Goal: Transaction & Acquisition: Purchase product/service

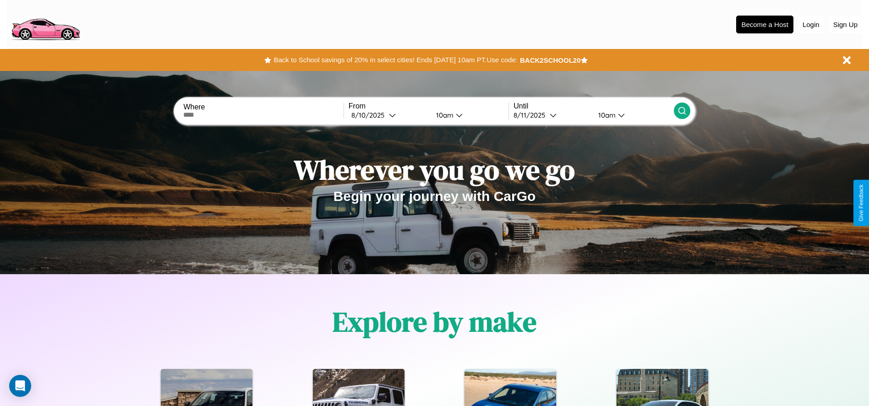
click at [263, 115] on input "text" at bounding box center [263, 114] width 160 height 7
type input "**********"
click at [389, 115] on div "8 / 10 / 2025" at bounding box center [370, 115] width 38 height 9
select select "*"
select select "****"
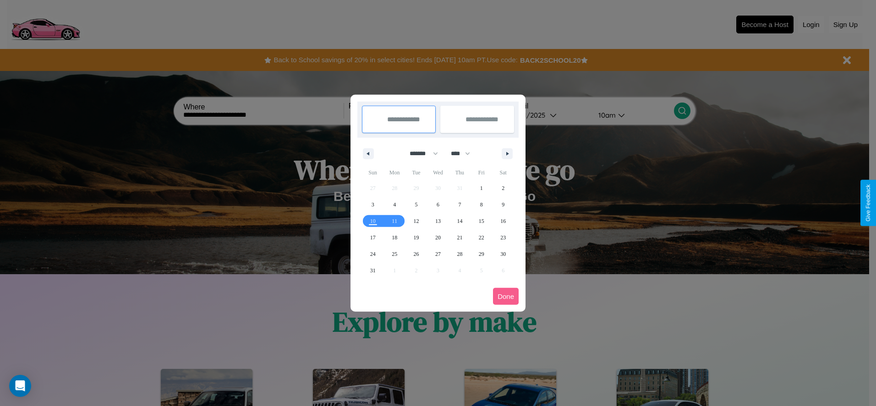
drag, startPoint x: 420, startPoint y: 153, endPoint x: 438, endPoint y: 184, distance: 35.4
click at [420, 153] on select "******* ******** ***** ***** *** **** **** ****** ********* ******* ******** **…" at bounding box center [422, 153] width 39 height 15
select select "*"
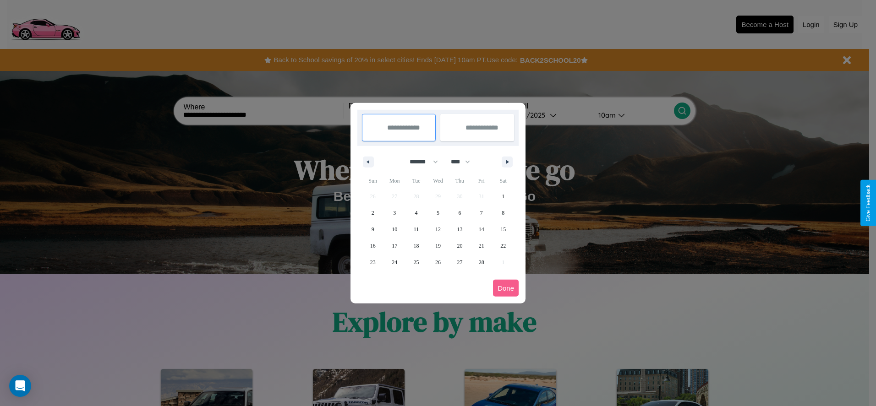
drag, startPoint x: 465, startPoint y: 162, endPoint x: 438, endPoint y: 184, distance: 34.5
click at [465, 162] on select "**** **** **** **** **** **** **** **** **** **** **** **** **** **** **** ****…" at bounding box center [459, 161] width 27 height 15
select select "****"
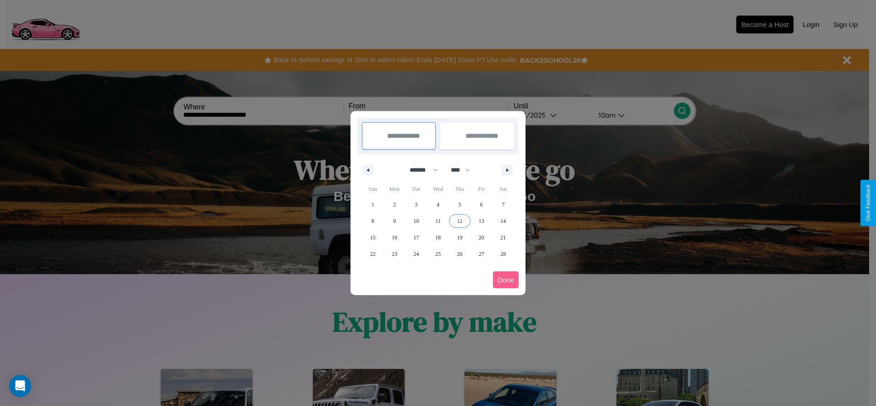
click at [460, 221] on span "12" at bounding box center [459, 221] width 5 height 16
type input "**********"
click at [373, 237] on span "15" at bounding box center [372, 238] width 5 height 16
type input "**********"
click at [506, 280] on button "Done" at bounding box center [506, 280] width 26 height 17
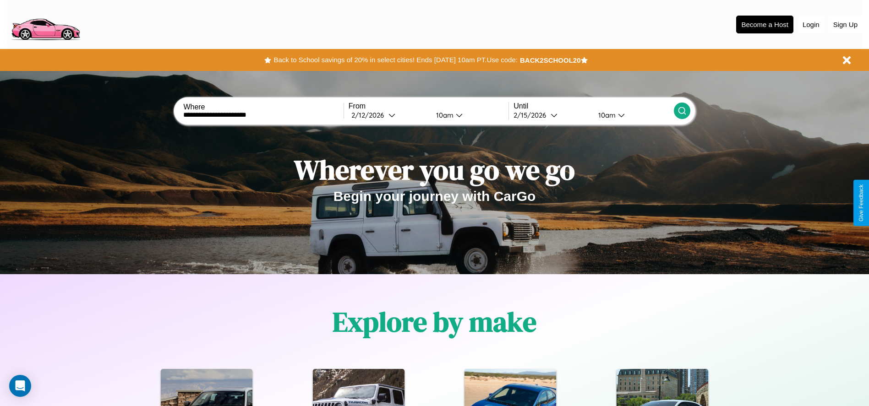
click at [682, 111] on icon at bounding box center [682, 110] width 9 height 9
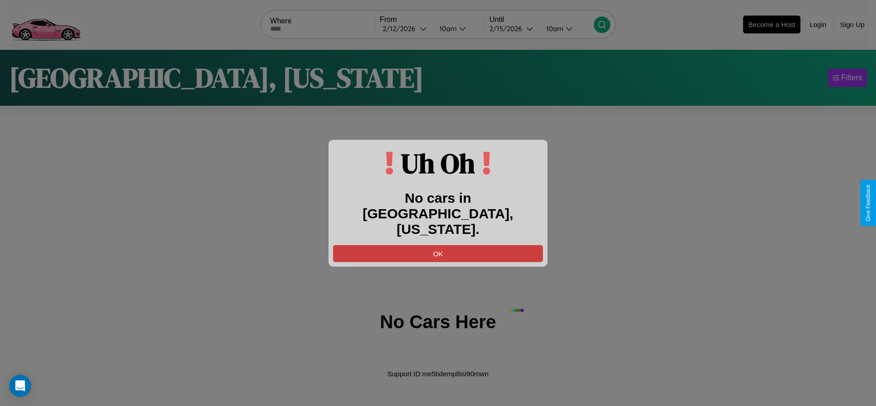
click at [438, 246] on button "OK" at bounding box center [438, 253] width 210 height 17
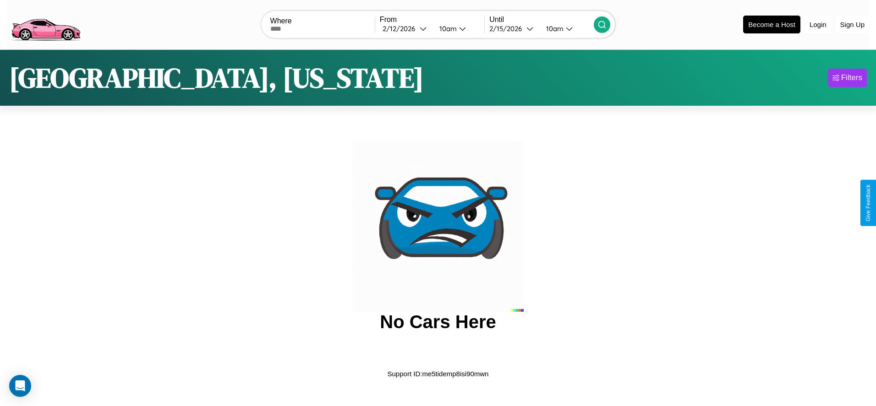
click at [45, 23] on img at bounding box center [45, 24] width 77 height 38
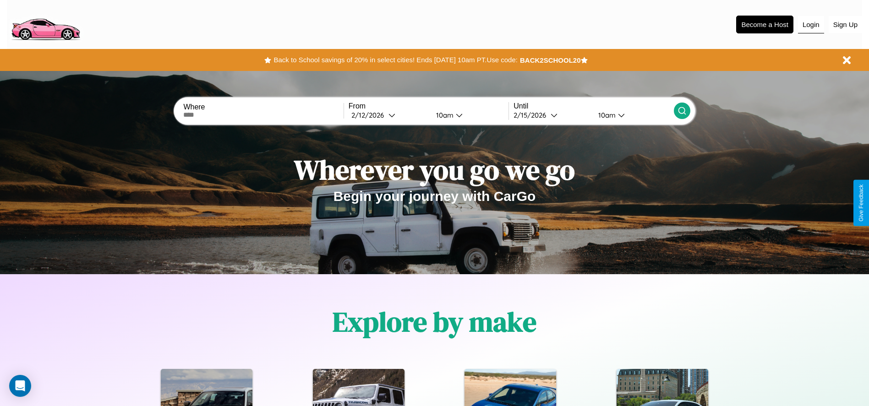
click at [811, 24] on button "Login" at bounding box center [811, 24] width 26 height 17
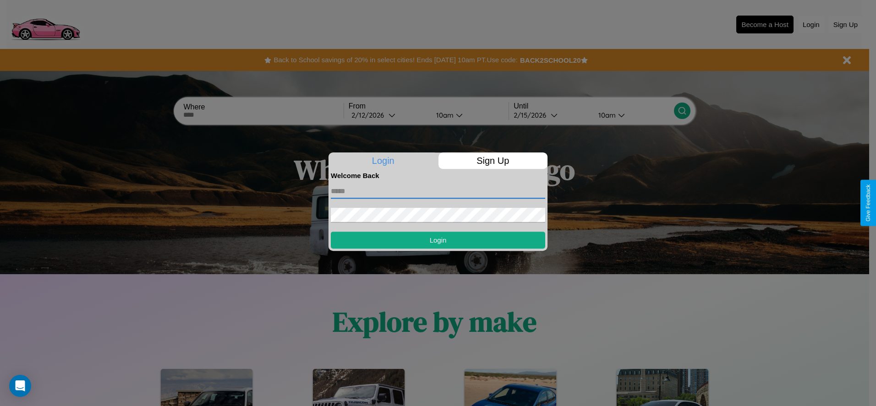
click at [438, 191] on input "text" at bounding box center [438, 191] width 214 height 15
type input "**********"
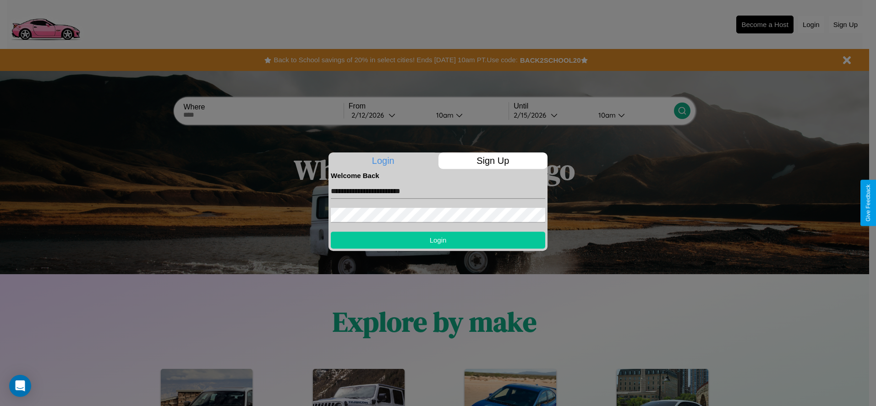
click at [438, 240] on button "Login" at bounding box center [438, 240] width 214 height 17
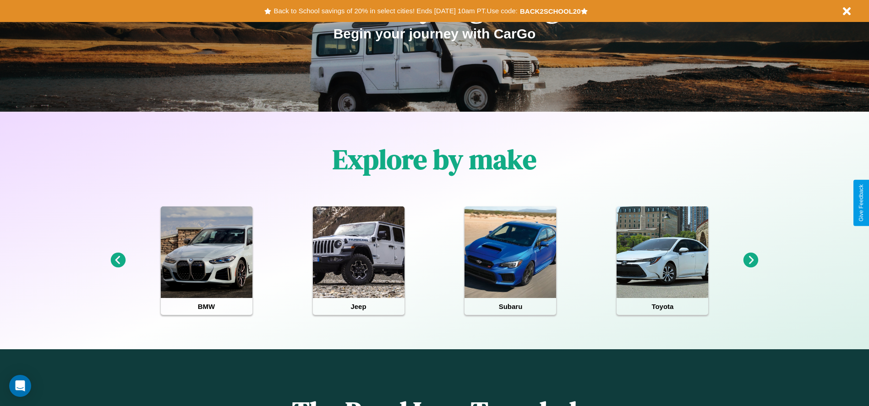
scroll to position [190, 0]
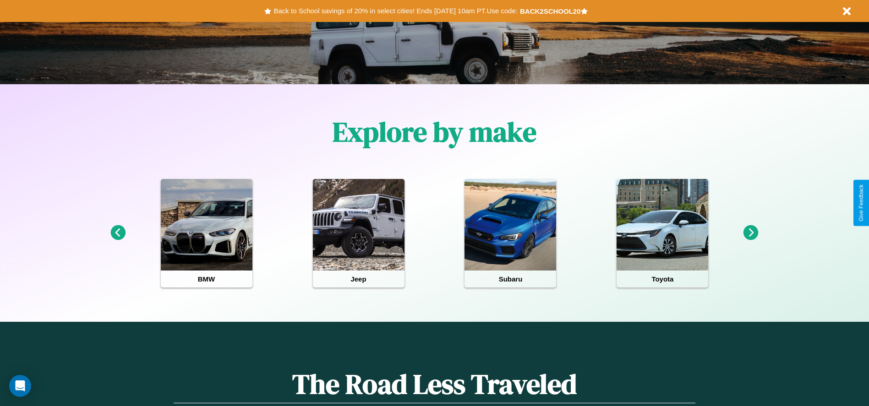
click at [751, 233] on icon at bounding box center [751, 232] width 15 height 15
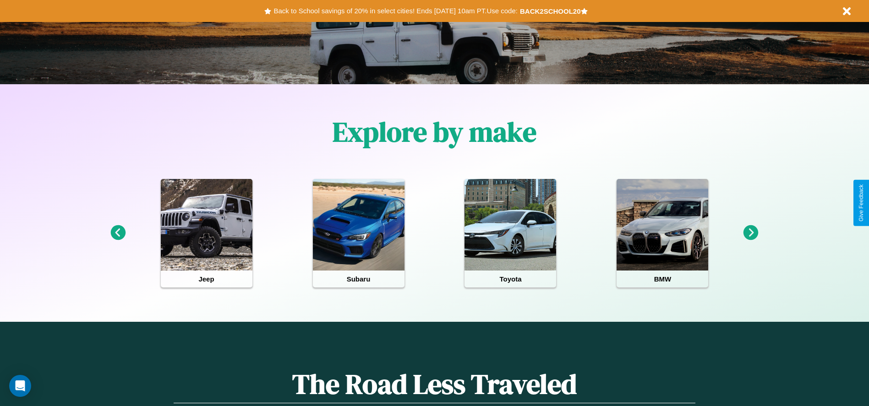
click at [751, 233] on icon at bounding box center [751, 232] width 15 height 15
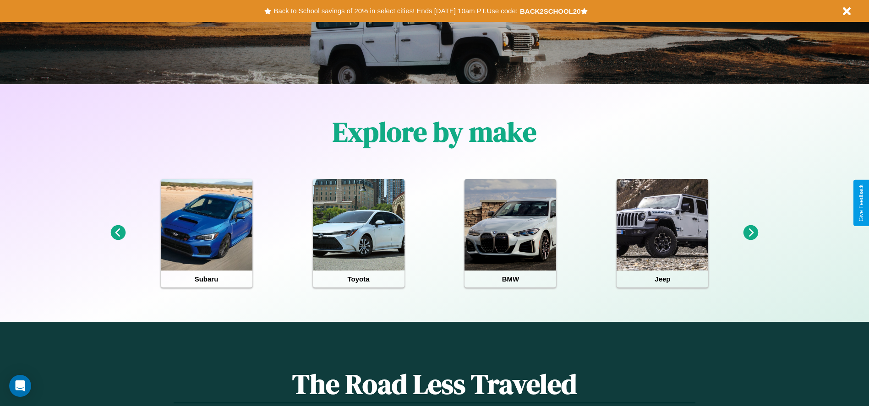
click at [751, 233] on icon at bounding box center [751, 232] width 15 height 15
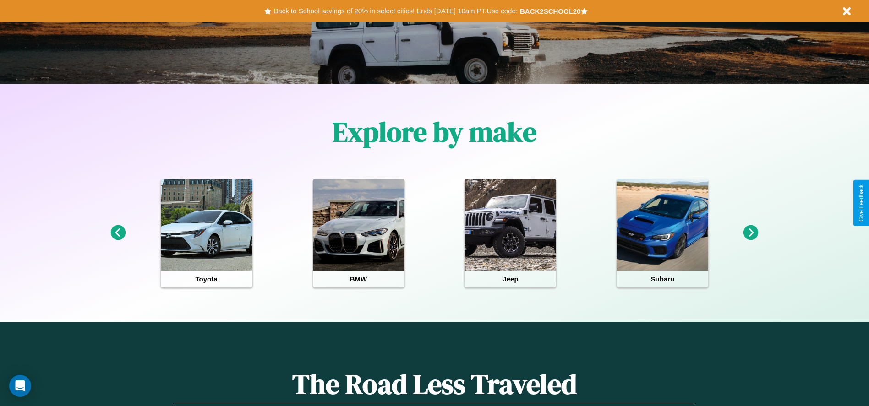
click at [751, 233] on icon at bounding box center [751, 232] width 15 height 15
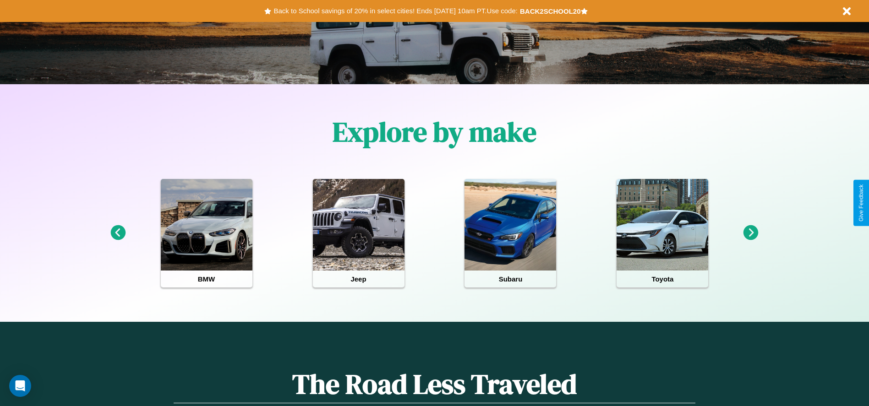
click at [751, 233] on icon at bounding box center [751, 232] width 15 height 15
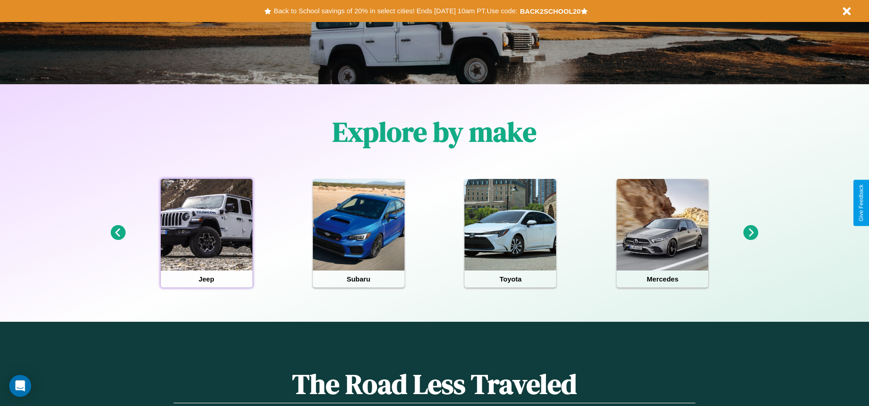
click at [206, 233] on div at bounding box center [207, 225] width 92 height 92
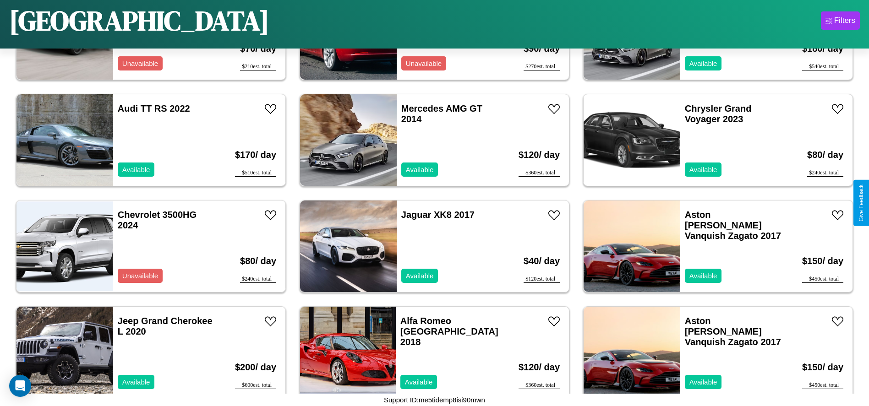
scroll to position [1484, 0]
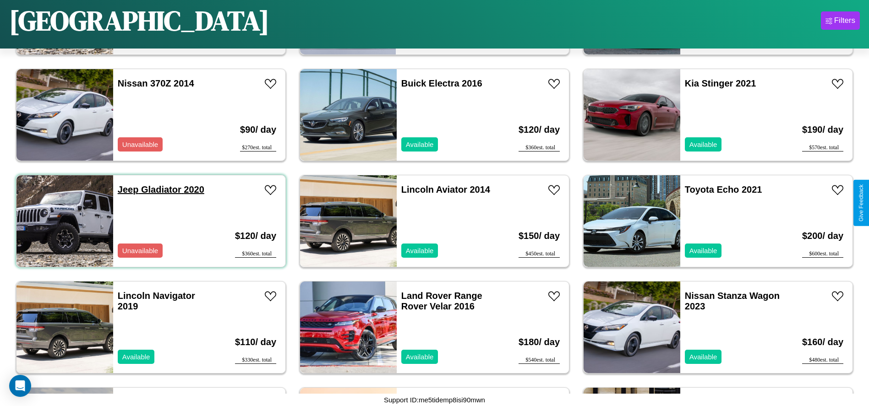
click at [127, 190] on link "Jeep Gladiator 2020" at bounding box center [161, 190] width 87 height 10
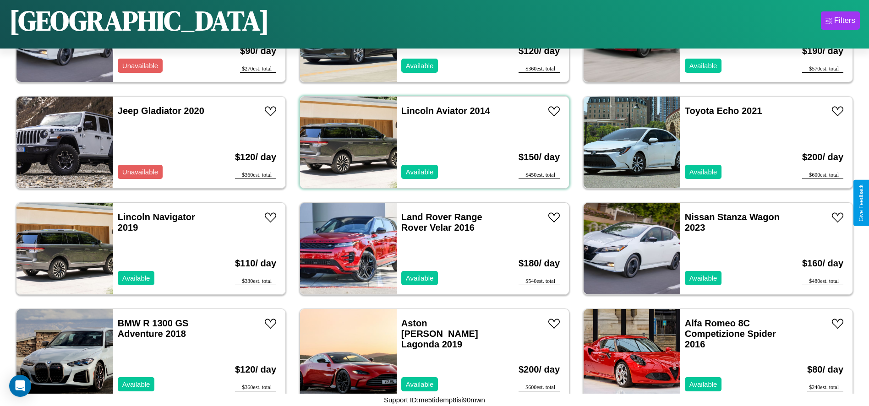
scroll to position [1586, 0]
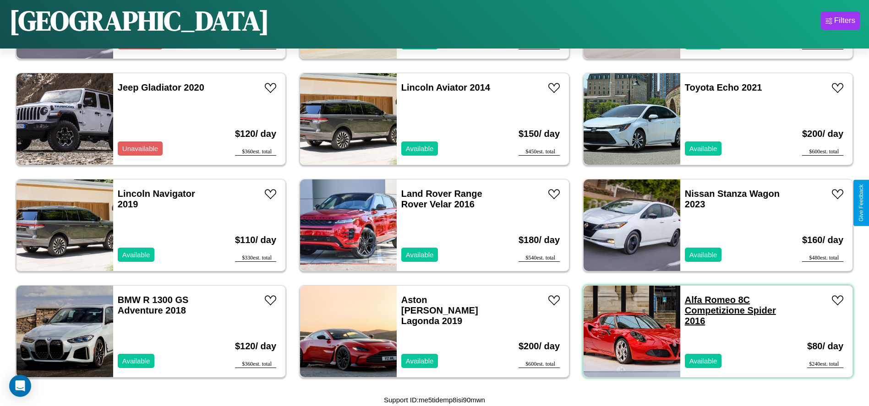
click at [705, 300] on link "Alfa Romeo 8C Competizione Spider 2016" at bounding box center [730, 310] width 91 height 31
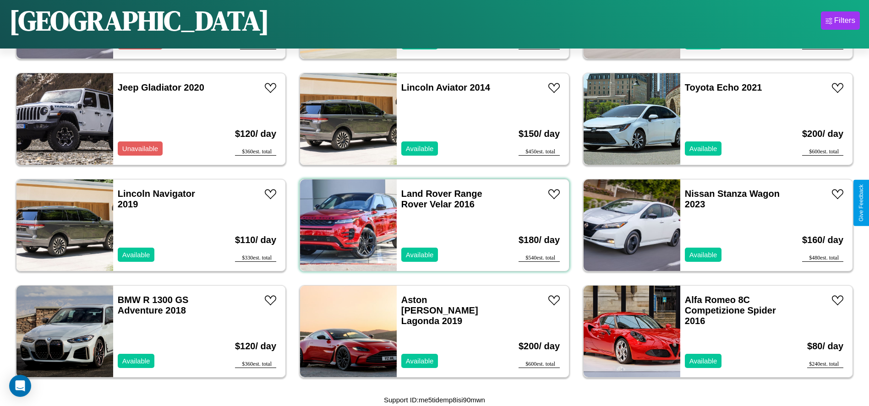
scroll to position [208, 0]
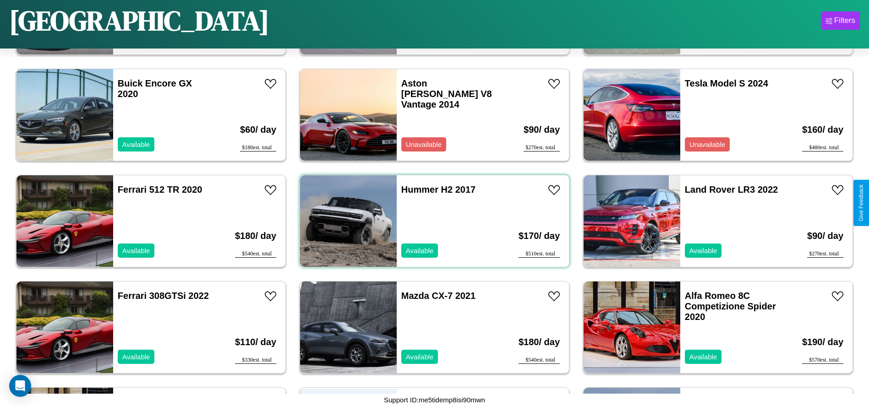
click at [431, 221] on div "Hummer H2 2017 Available" at bounding box center [450, 221] width 106 height 92
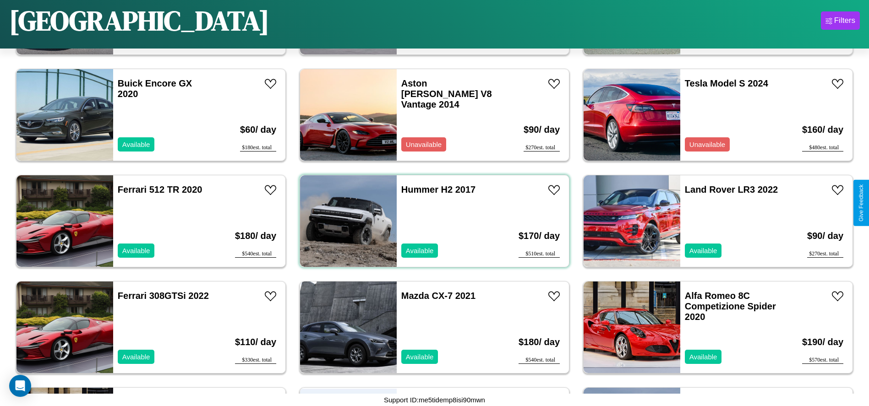
click at [431, 221] on div "Hummer H2 2017 Available" at bounding box center [450, 221] width 106 height 92
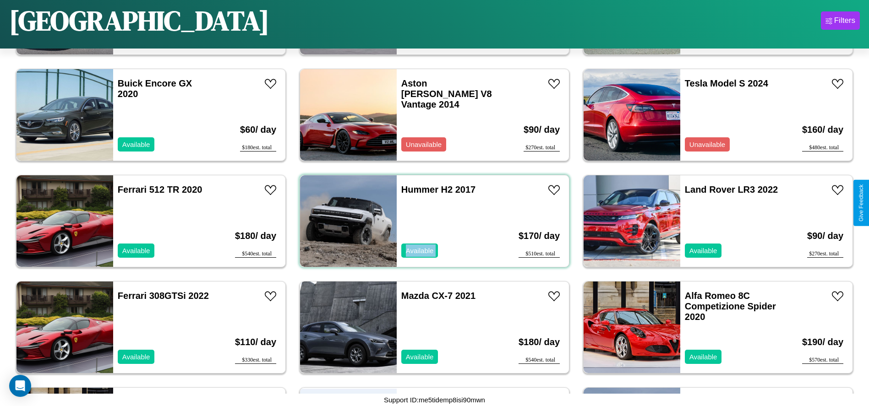
click at [431, 221] on div "Hummer H2 2017 Available" at bounding box center [450, 221] width 106 height 92
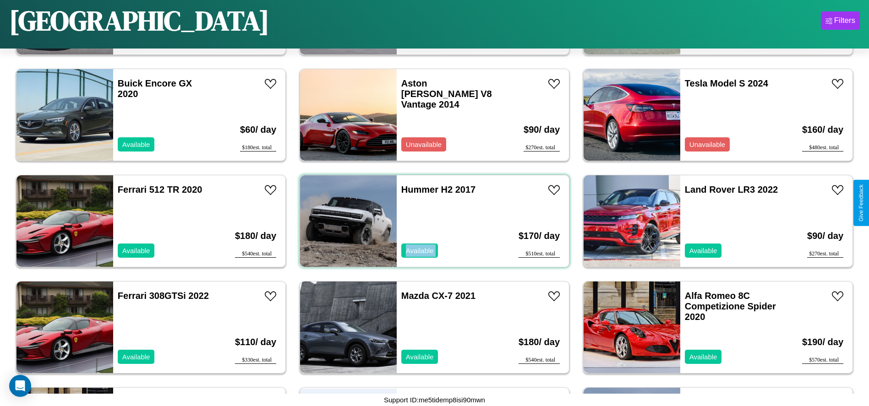
click at [431, 221] on div "Hummer H2 2017 Available" at bounding box center [450, 221] width 106 height 92
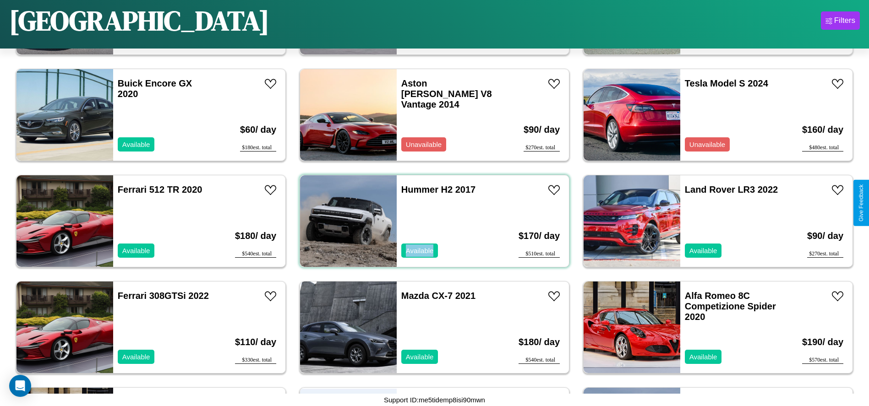
click at [431, 221] on div "Hummer H2 2017 Available" at bounding box center [450, 221] width 106 height 92
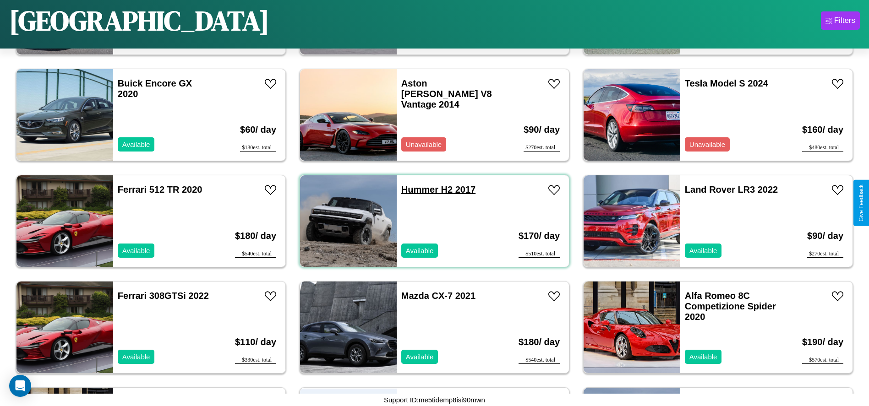
click at [417, 190] on link "Hummer H2 2017" at bounding box center [438, 190] width 74 height 10
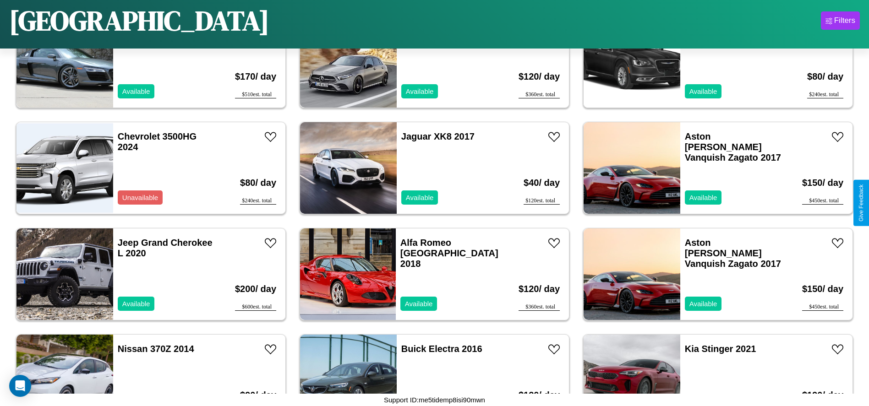
scroll to position [1586, 0]
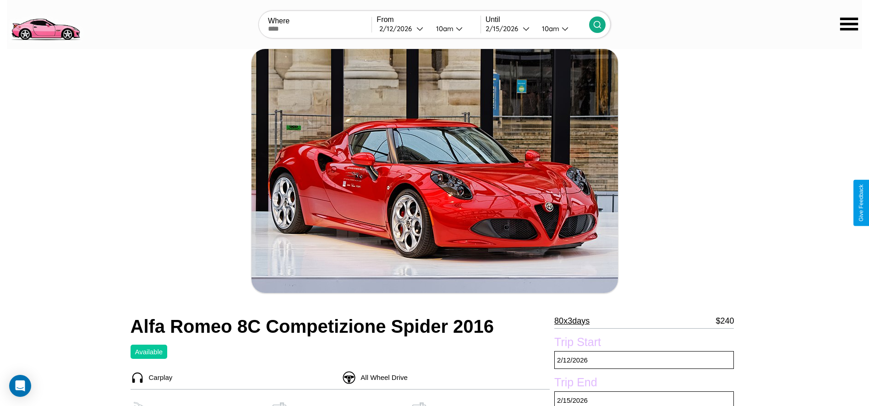
scroll to position [235, 0]
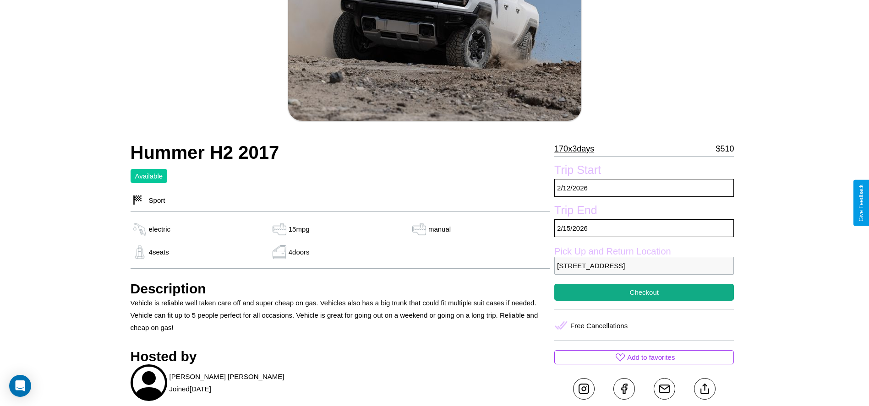
scroll to position [237, 0]
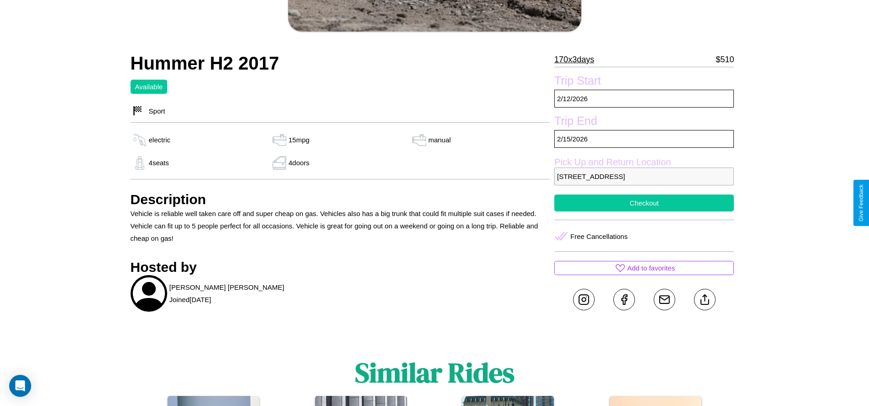
click at [644, 203] on button "Checkout" at bounding box center [644, 203] width 180 height 17
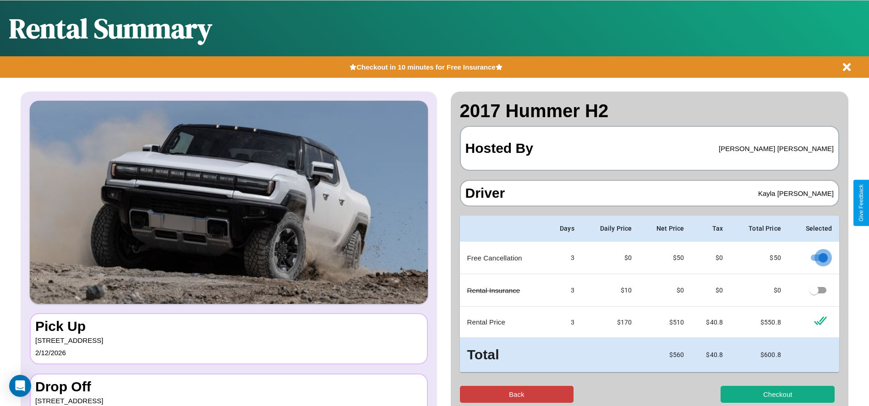
click at [516, 395] on button "Back" at bounding box center [517, 394] width 114 height 17
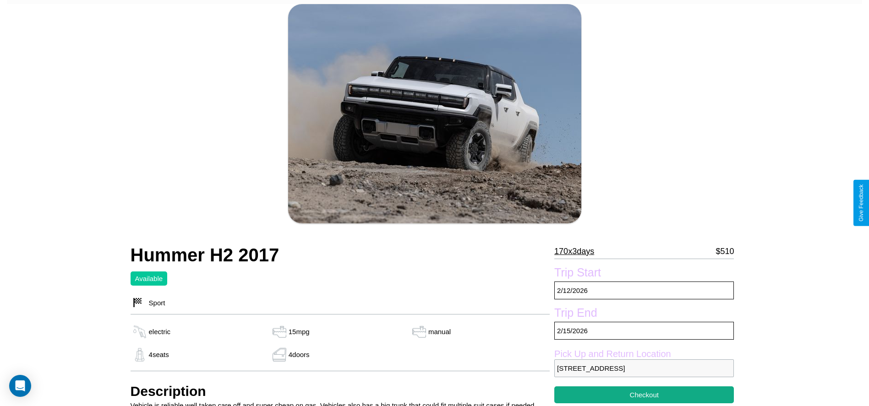
scroll to position [93, 0]
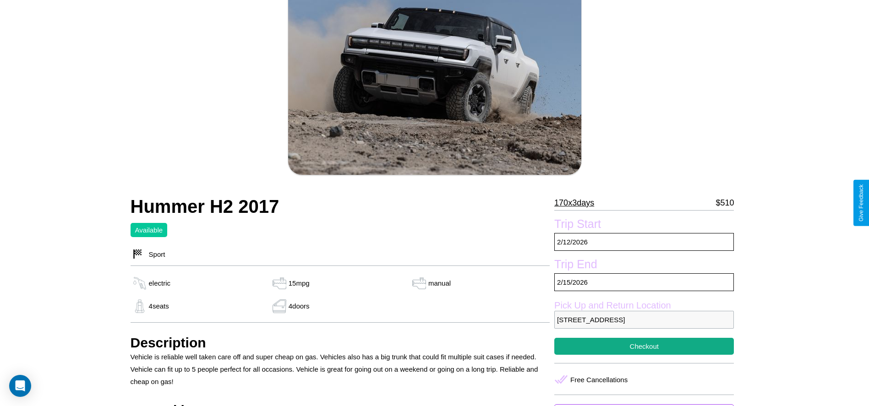
click at [578, 203] on p "170 x 3 days" at bounding box center [574, 203] width 40 height 15
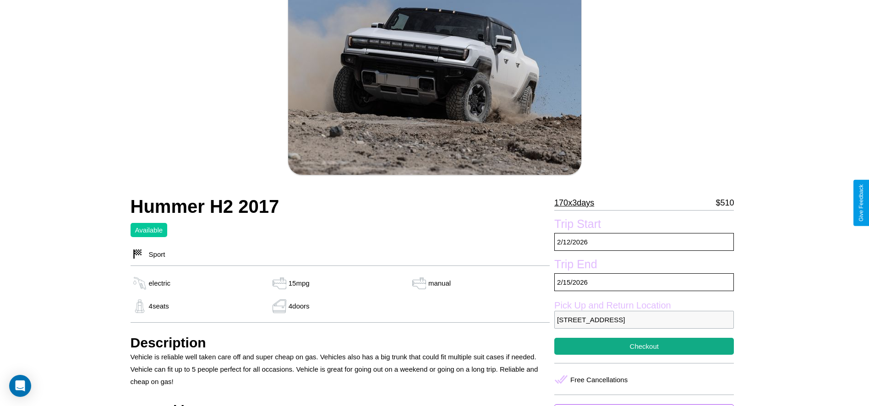
click at [578, 203] on p "170 x 3 days" at bounding box center [574, 203] width 40 height 15
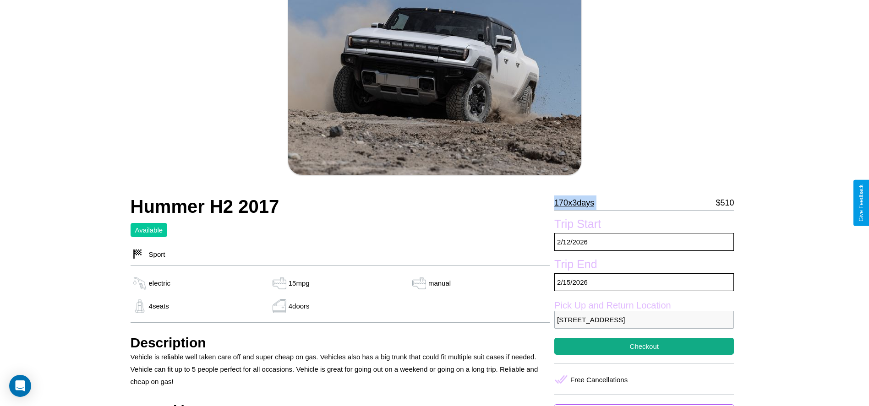
click at [578, 203] on p "170 x 3 days" at bounding box center [574, 203] width 40 height 15
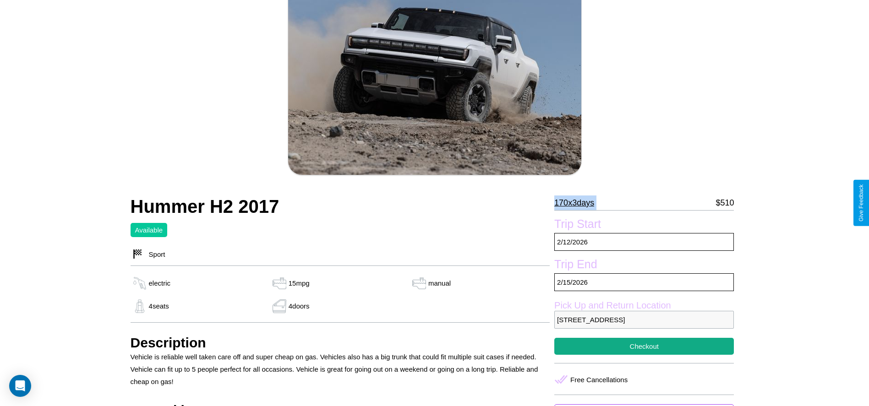
click at [578, 203] on p "170 x 3 days" at bounding box center [574, 203] width 40 height 15
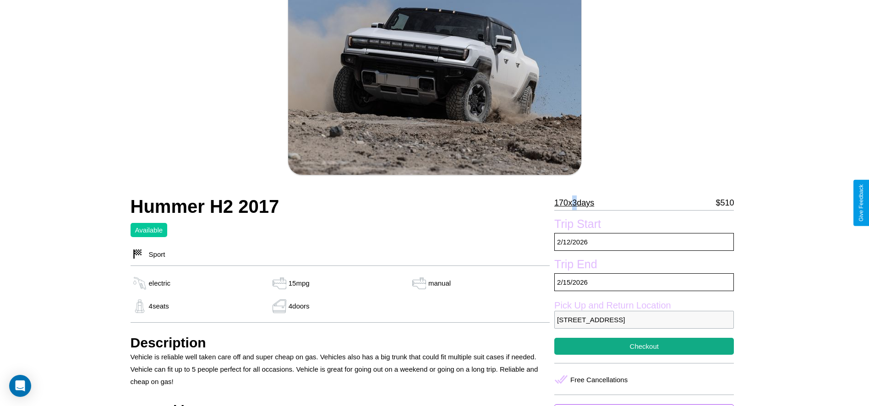
click at [578, 203] on p "170 x 3 days" at bounding box center [574, 203] width 40 height 15
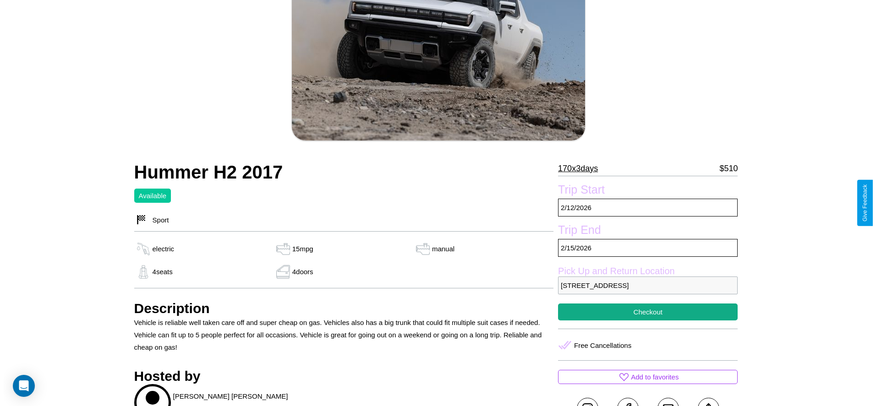
scroll to position [132, 0]
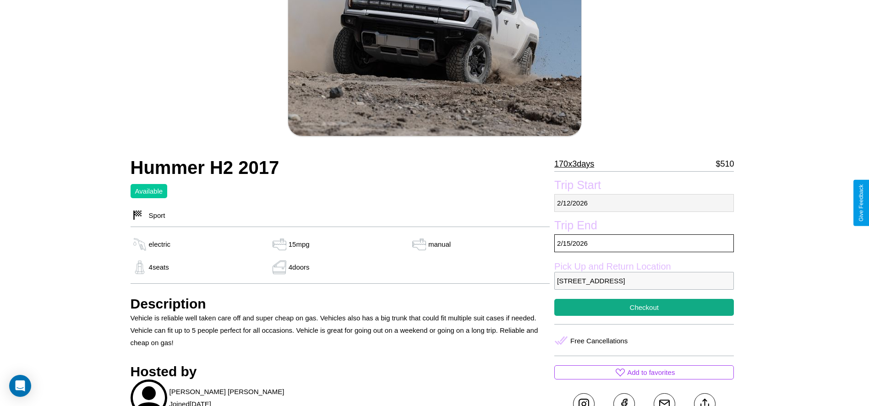
click at [644, 203] on p "2 / 12 / 2026" at bounding box center [644, 203] width 180 height 18
select select "*"
select select "****"
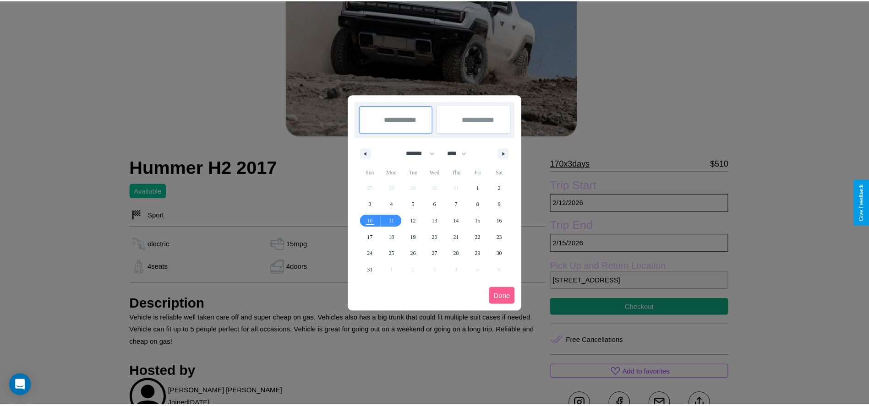
scroll to position [0, 0]
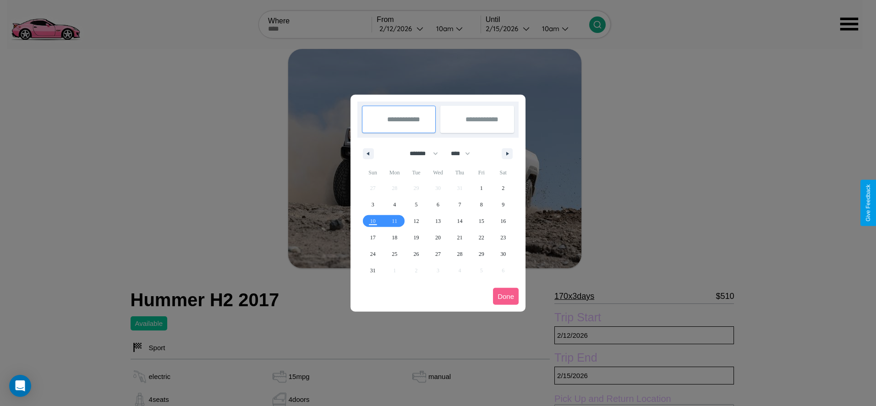
click at [402, 28] on div at bounding box center [438, 203] width 876 height 406
